Goal: Use online tool/utility: Utilize a website feature to perform a specific function

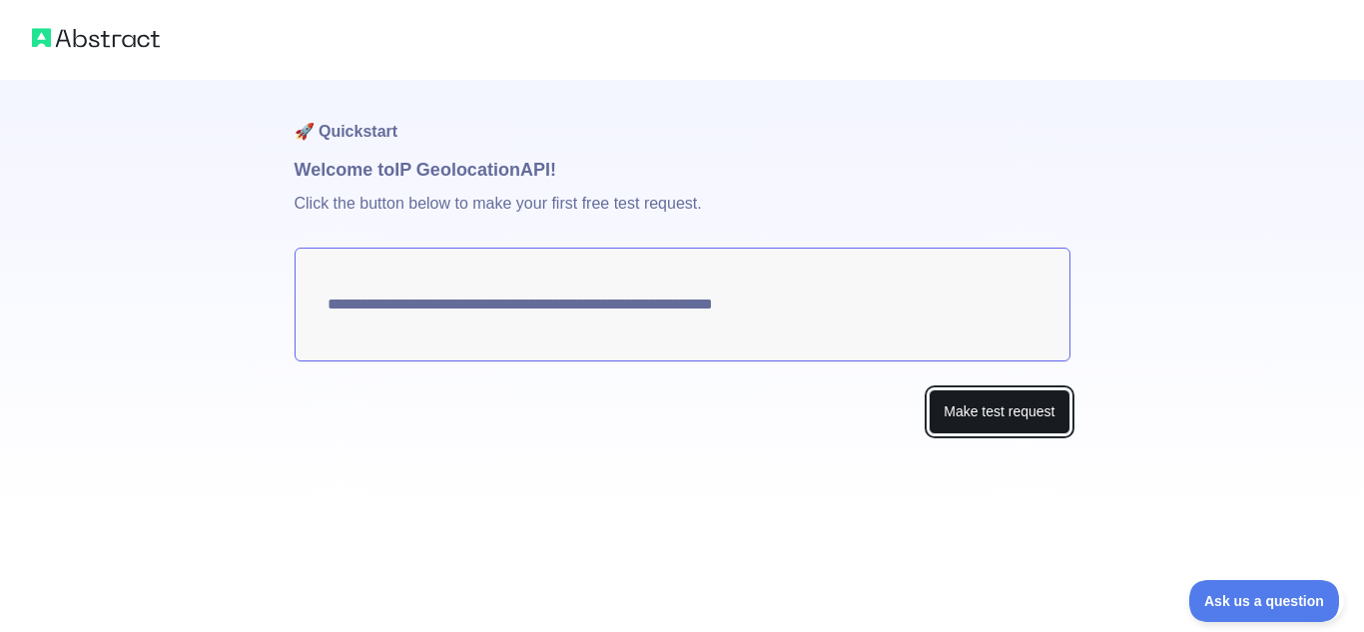
click at [960, 416] on button "Make test request" at bounding box center [998, 411] width 141 height 45
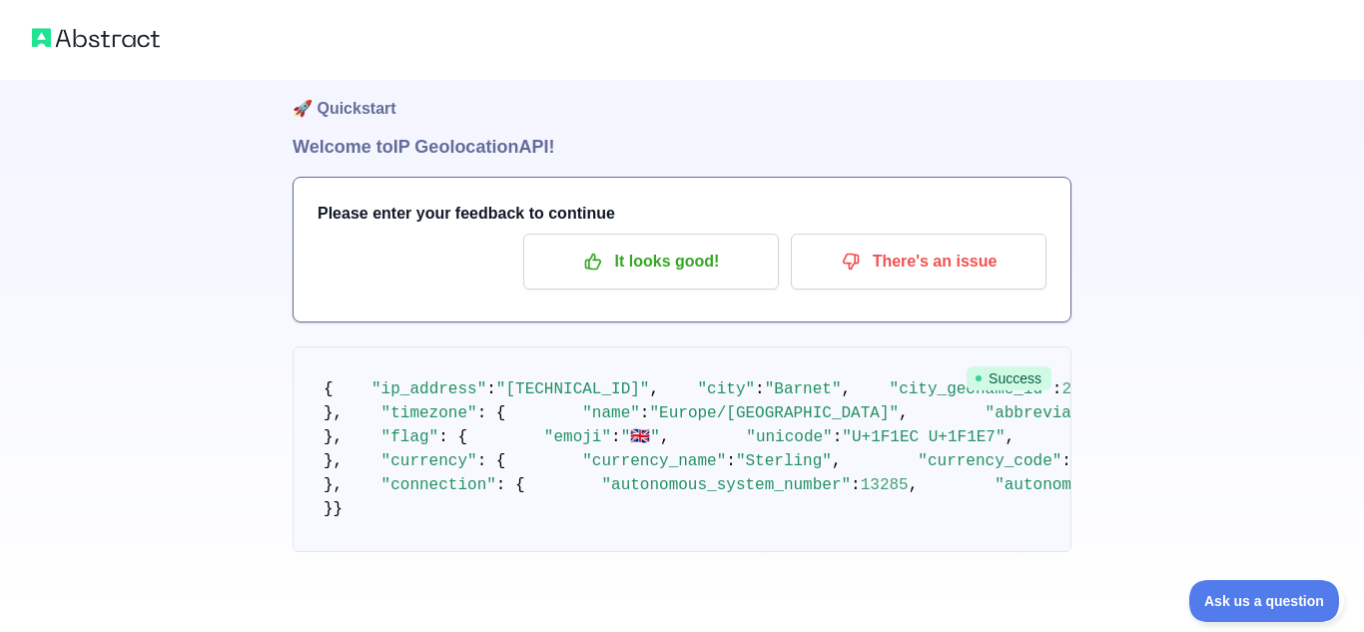
scroll to position [159, 0]
click at [598, 380] on span ""[TECHNICAL_ID]"" at bounding box center [573, 389] width 154 height 18
click at [738, 438] on pre "{ "ip_address" : "[TECHNICAL_ID]" , "city" : "Barnet" , "city_geoname_id" : 265…" at bounding box center [682, 449] width 779 height 206
click at [511, 520] on pre "{ "ip_address" : "[TECHNICAL_ID]" , "city" : "Barnet" , "city_geoname_id" : 265…" at bounding box center [682, 449] width 779 height 206
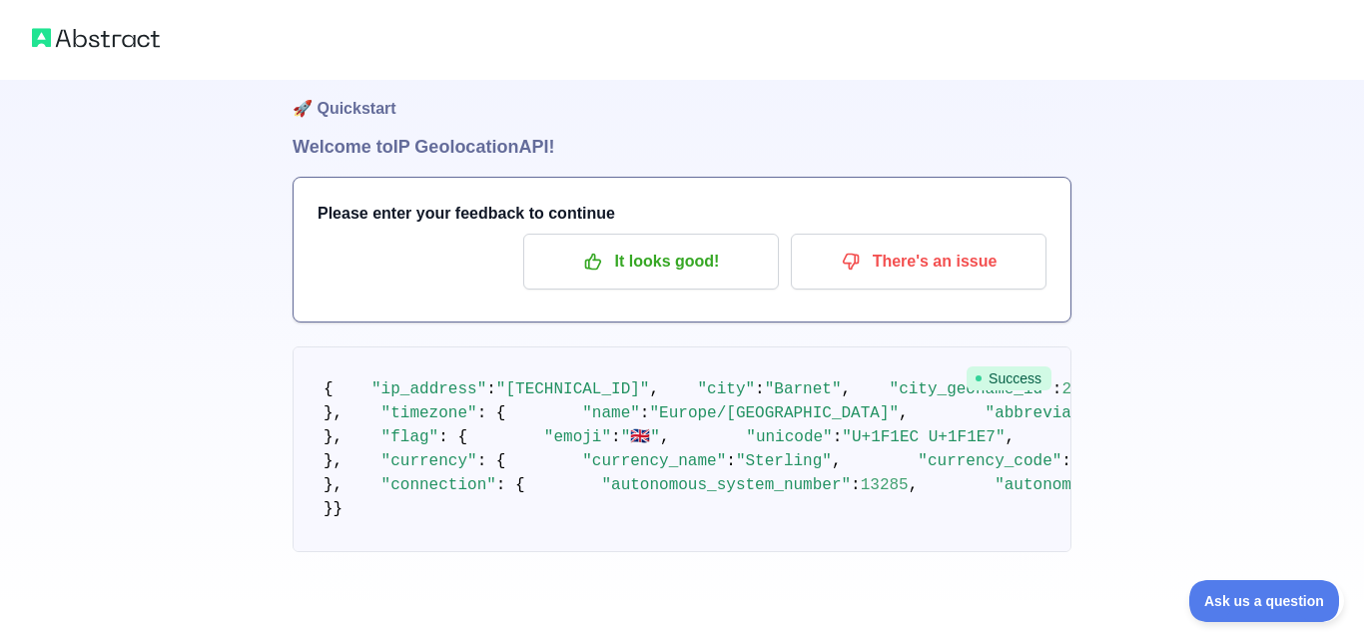
click at [591, 486] on pre "{ "ip_address" : "[TECHNICAL_ID]" , "city" : "Barnet" , "city_geoname_id" : 265…" at bounding box center [682, 449] width 779 height 206
click at [417, 517] on pre "{ "ip_address" : "[TECHNICAL_ID]" , "city" : "Barnet" , "city_geoname_id" : 265…" at bounding box center [682, 449] width 779 height 206
click at [365, 506] on pre "{ "ip_address" : "[TECHNICAL_ID]" , "city" : "Barnet" , "city_geoname_id" : 265…" at bounding box center [682, 449] width 779 height 206
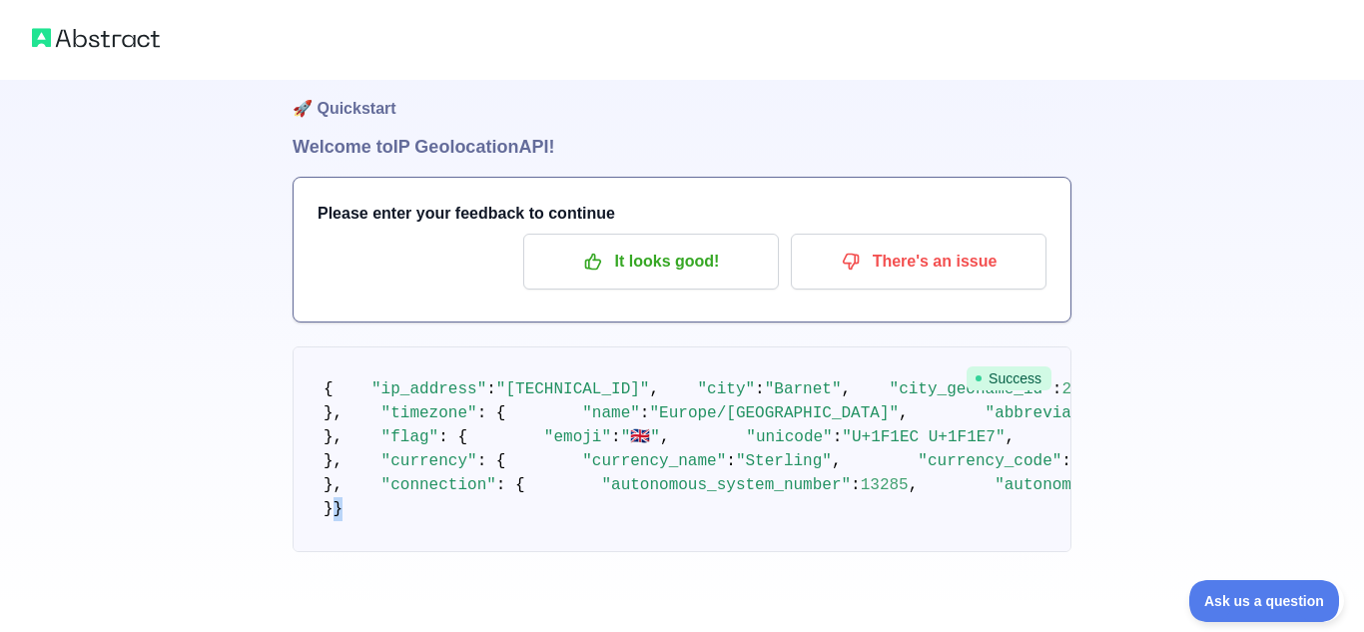
scroll to position [0, 0]
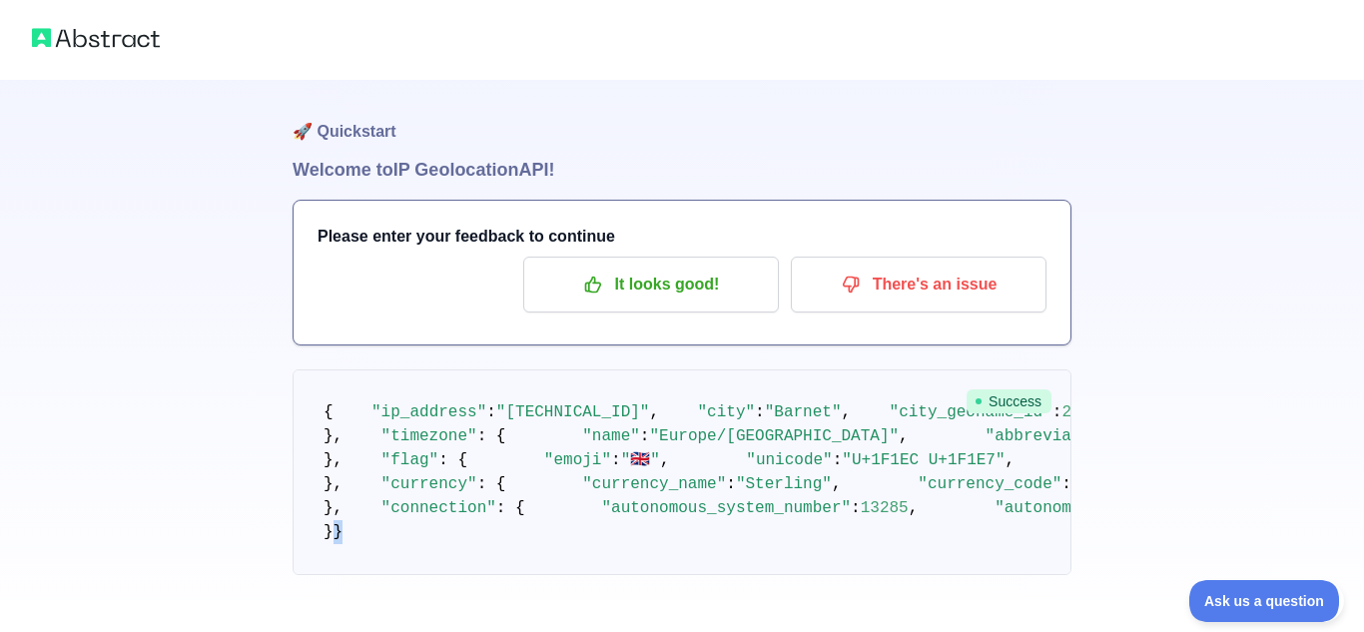
click at [984, 405] on span "Success" at bounding box center [1008, 401] width 85 height 24
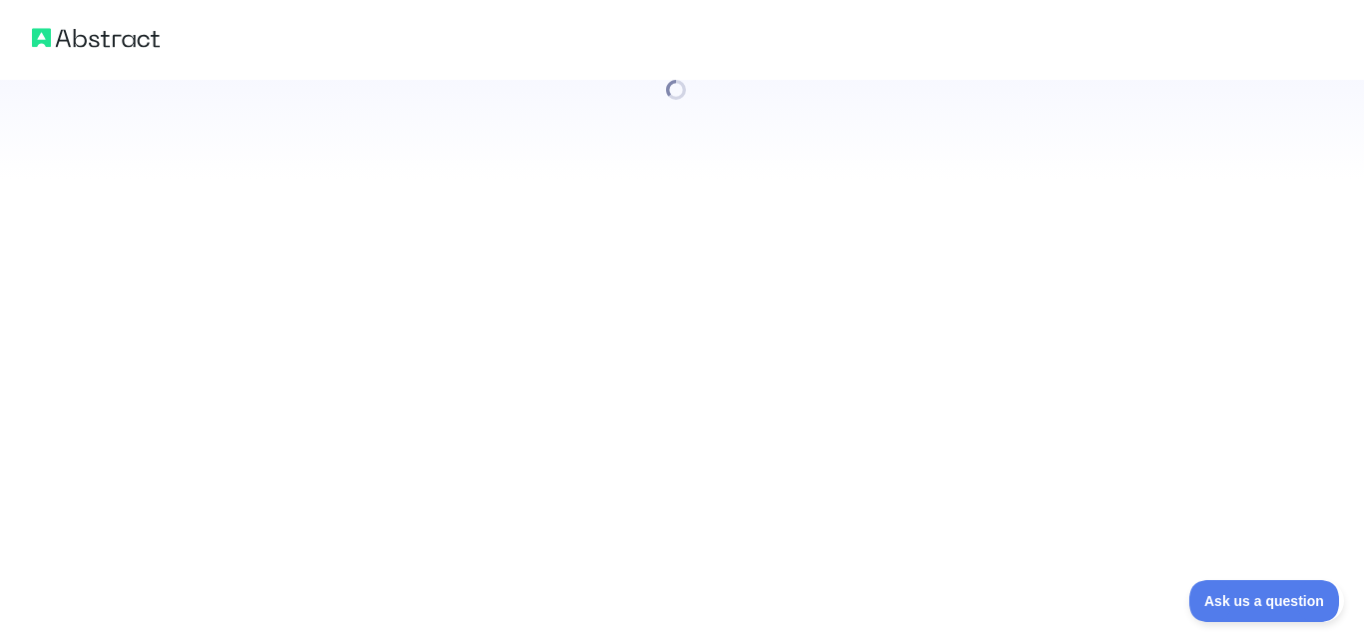
scroll to position [0, 0]
